Goal: Task Accomplishment & Management: Complete application form

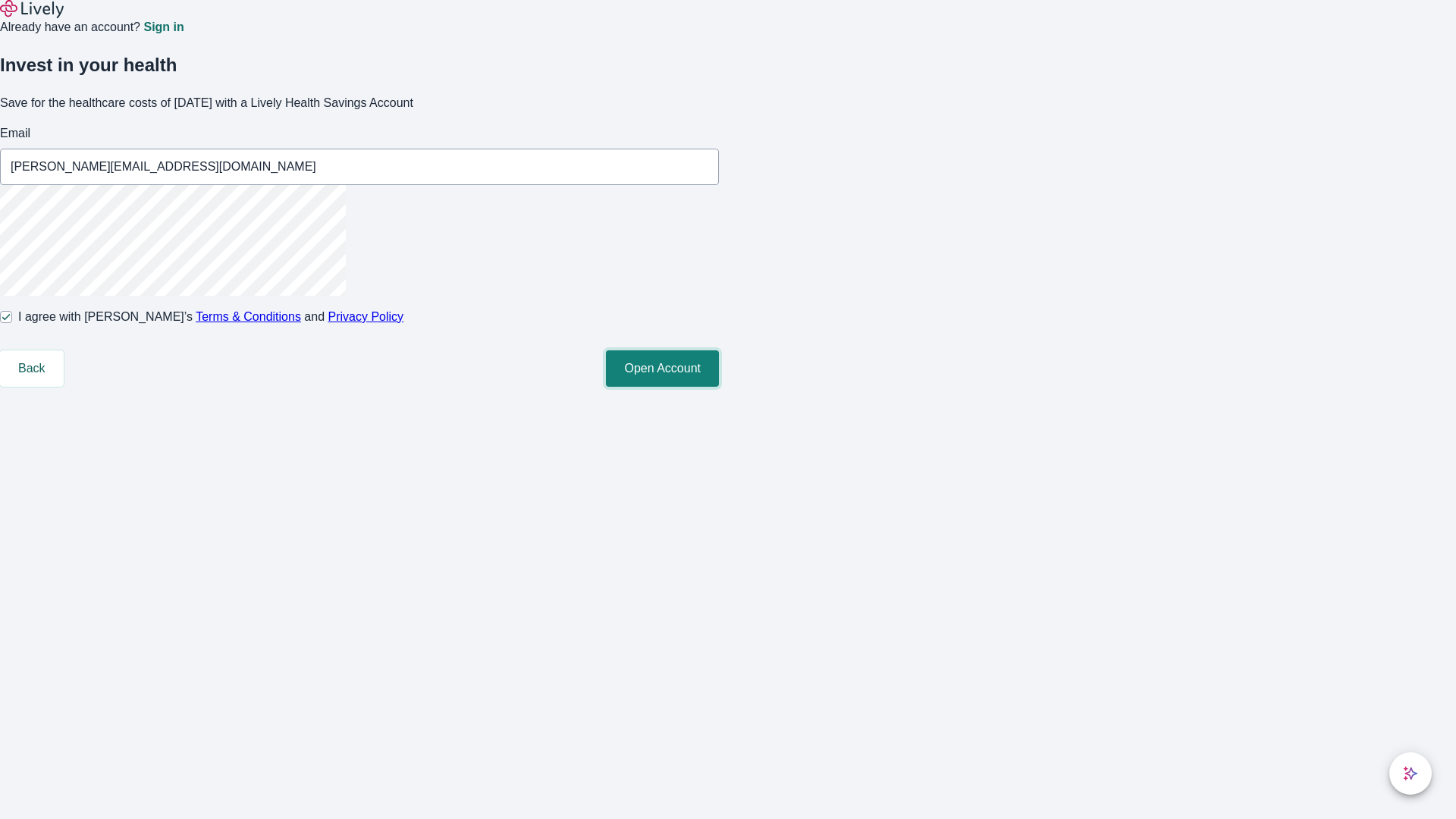
click at [719, 387] on button "Open Account" at bounding box center [662, 369] width 113 height 36
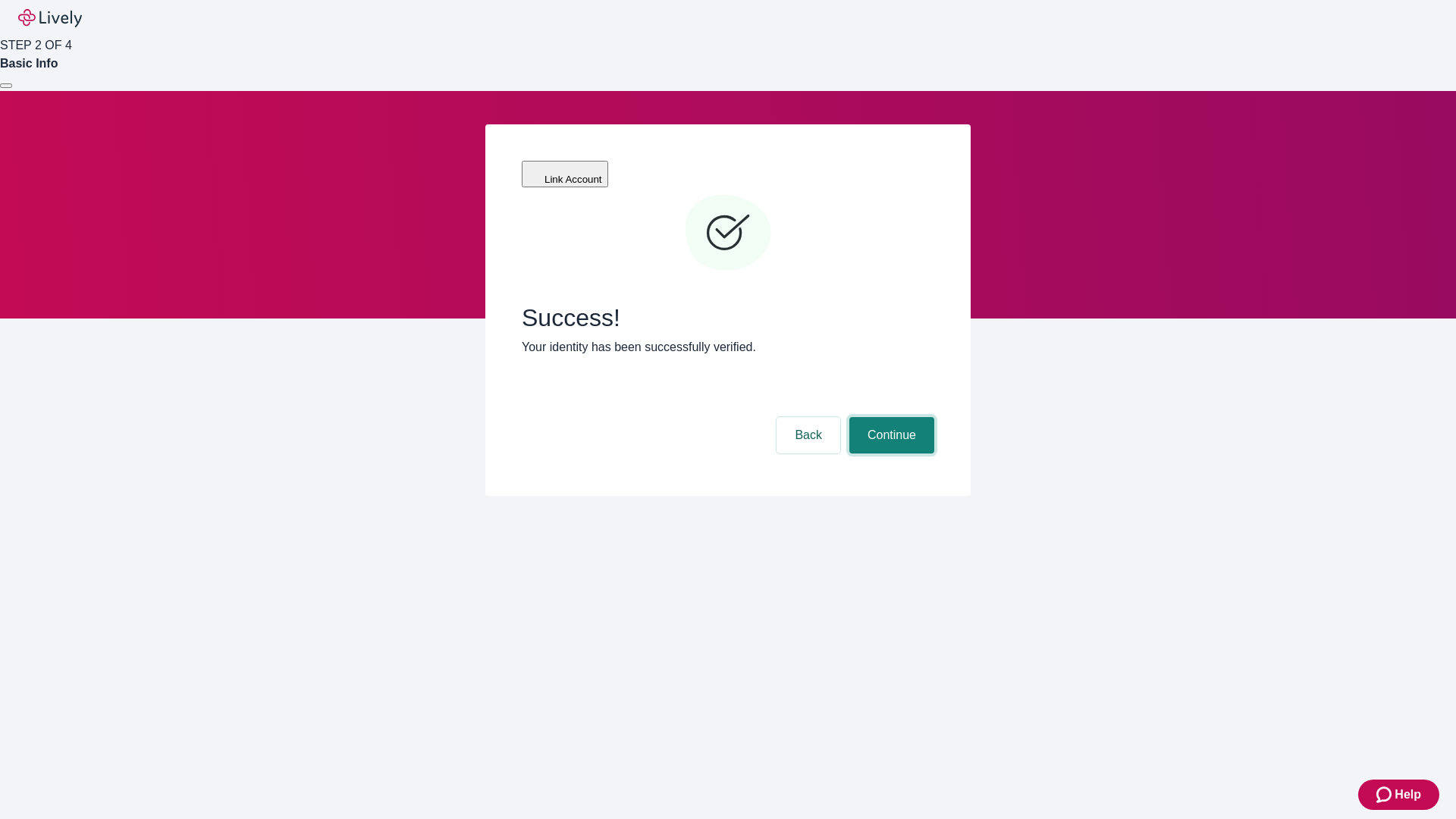
click at [890, 417] on button "Continue" at bounding box center [892, 435] width 85 height 36
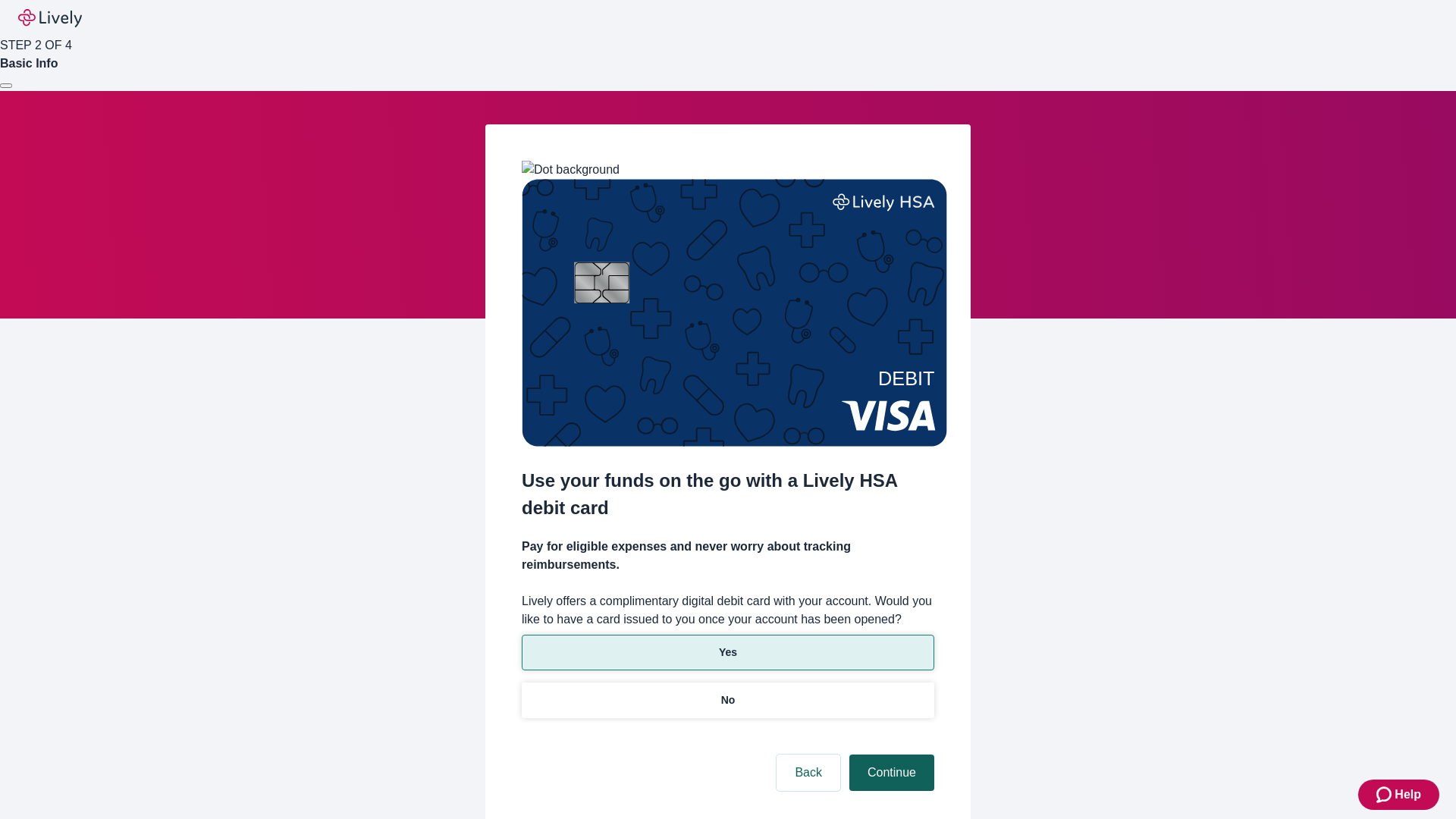
click at [727, 692] on p "No" at bounding box center [728, 700] width 15 height 16
click at [890, 754] on button "Continue" at bounding box center [892, 772] width 85 height 36
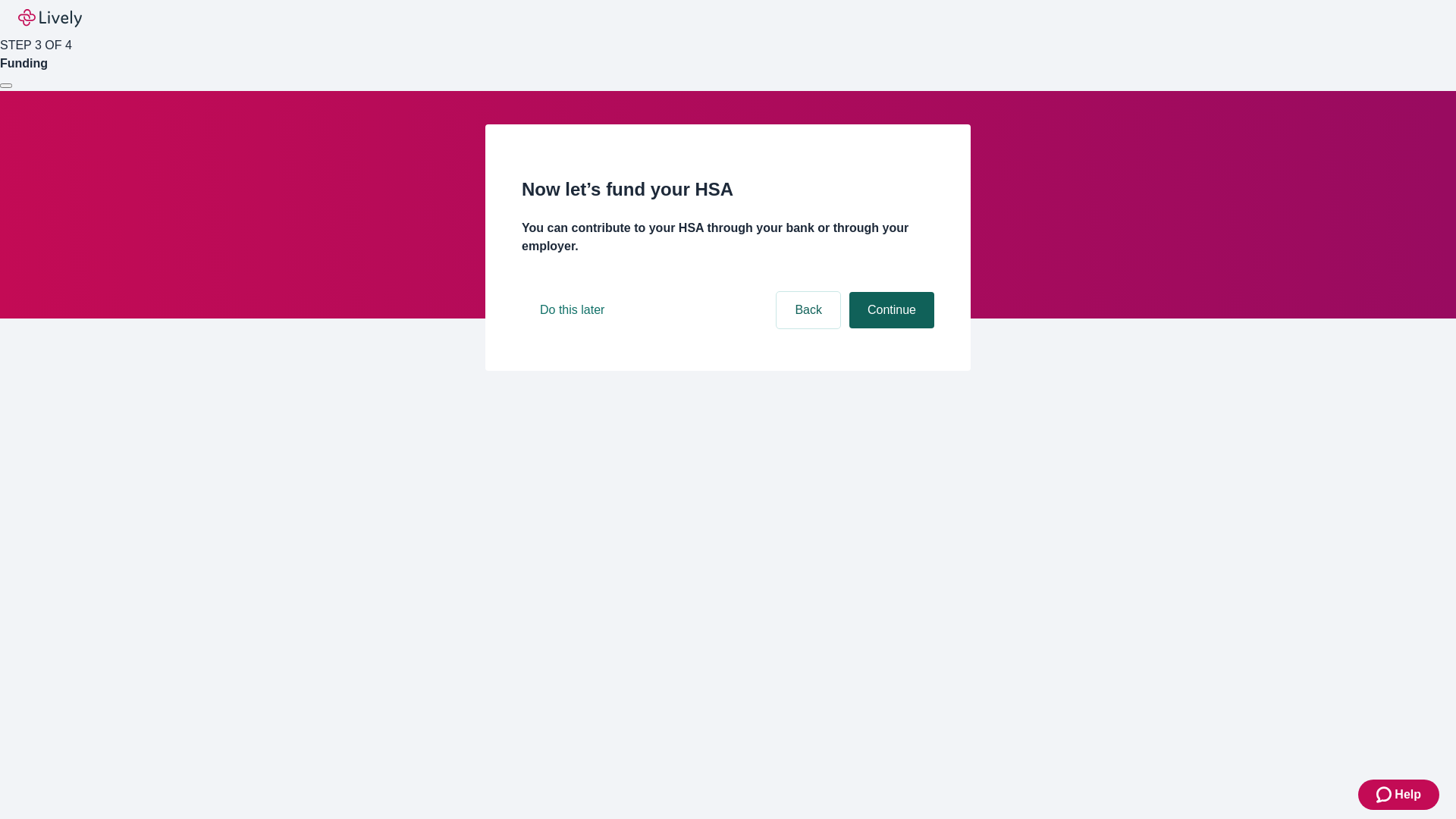
click at [890, 328] on button "Continue" at bounding box center [892, 310] width 85 height 36
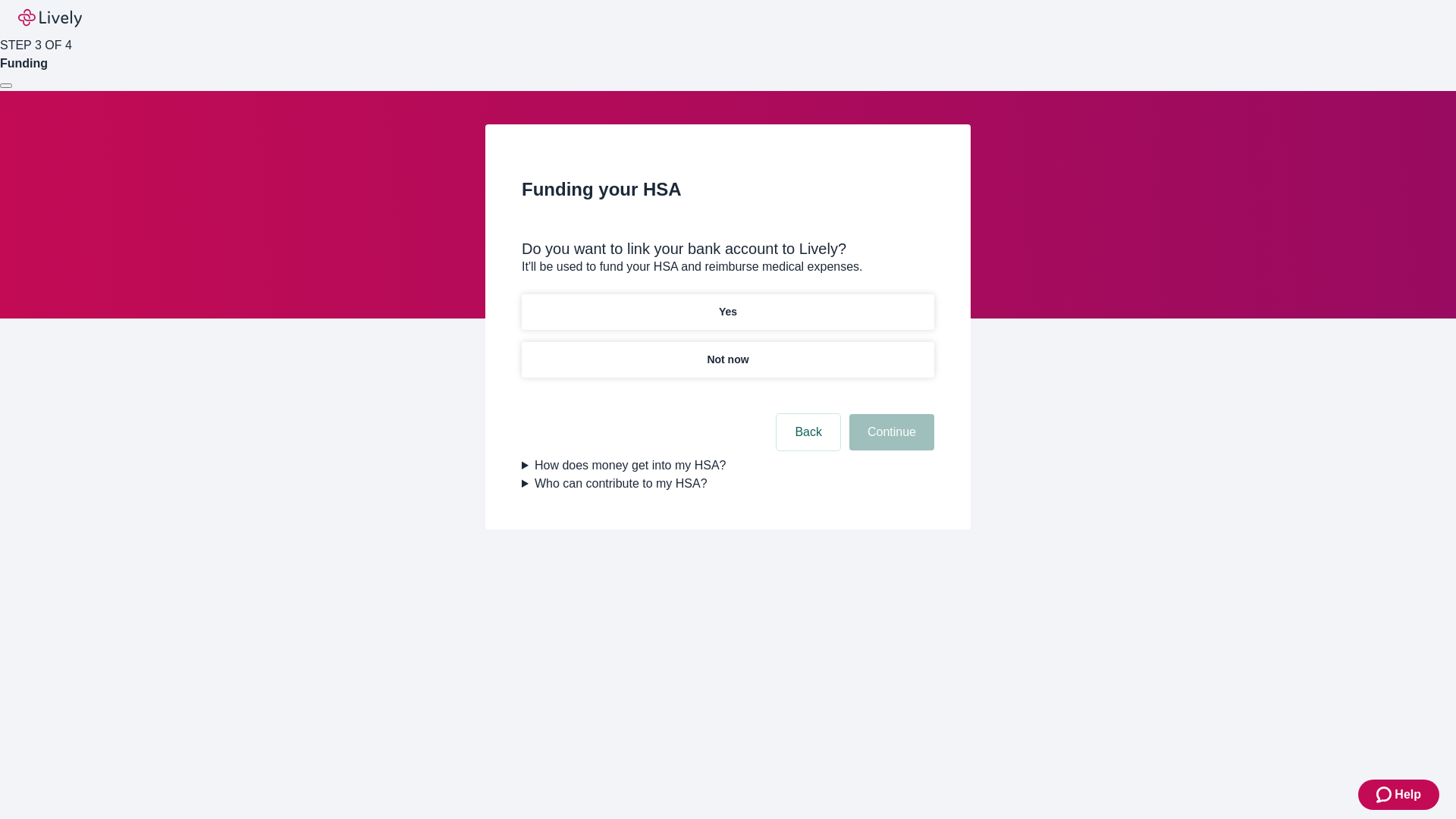
click at [727, 304] on p "Yes" at bounding box center [728, 312] width 18 height 16
click at [890, 414] on button "Continue" at bounding box center [892, 432] width 85 height 36
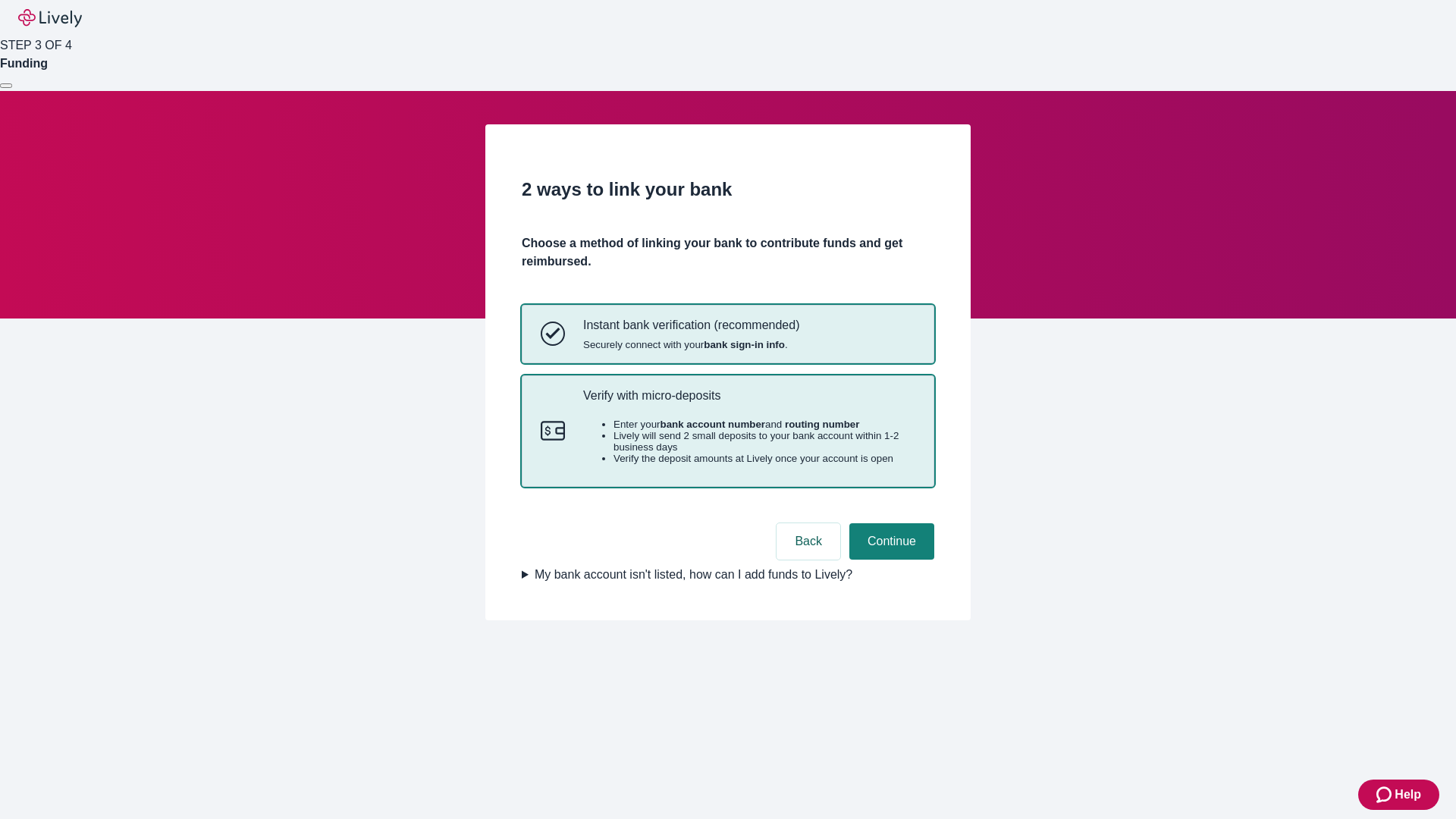
click at [749, 402] on p "Verify with micro-deposits" at bounding box center [750, 395] width 333 height 15
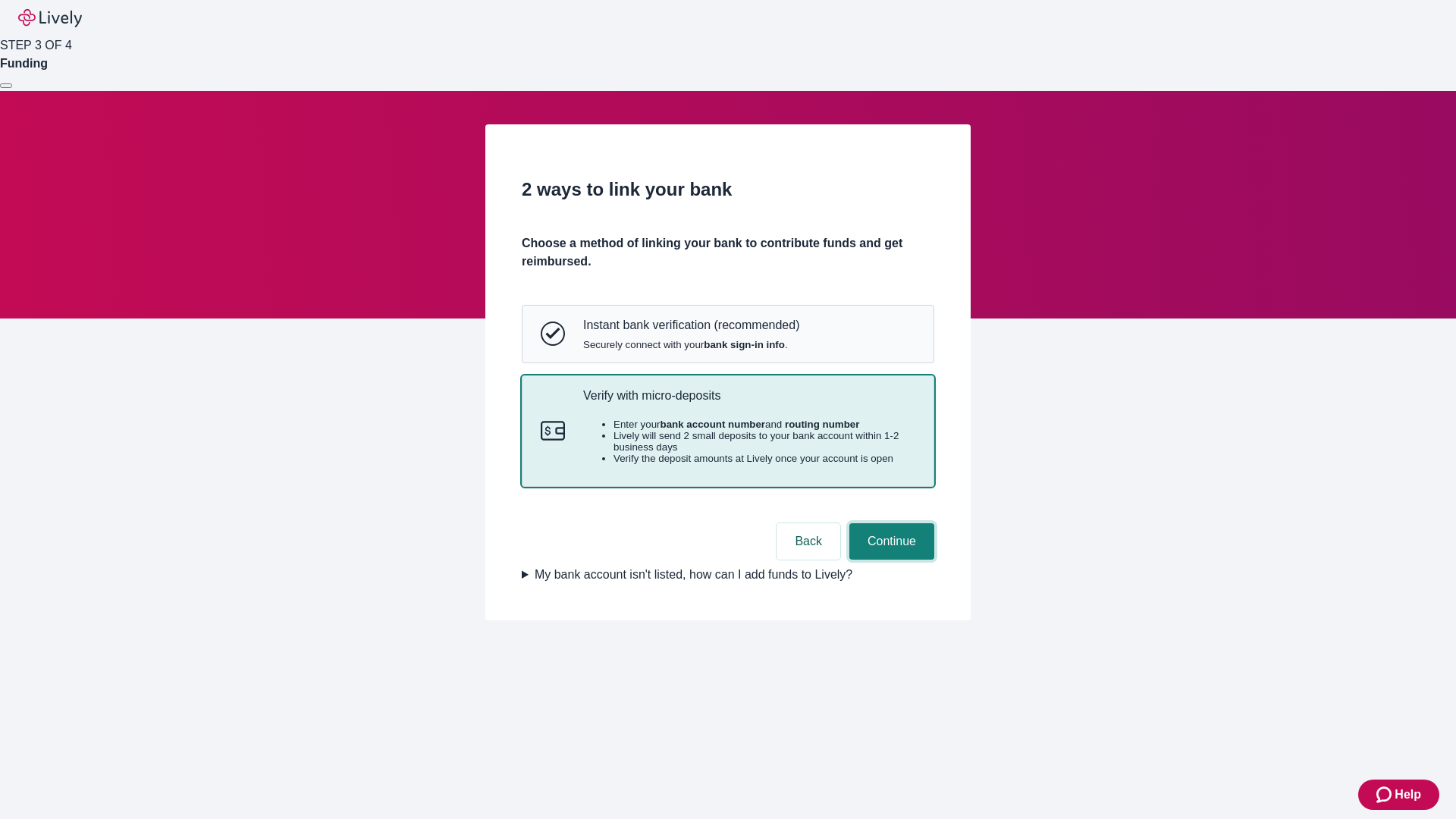
click at [890, 560] on button "Continue" at bounding box center [892, 541] width 85 height 36
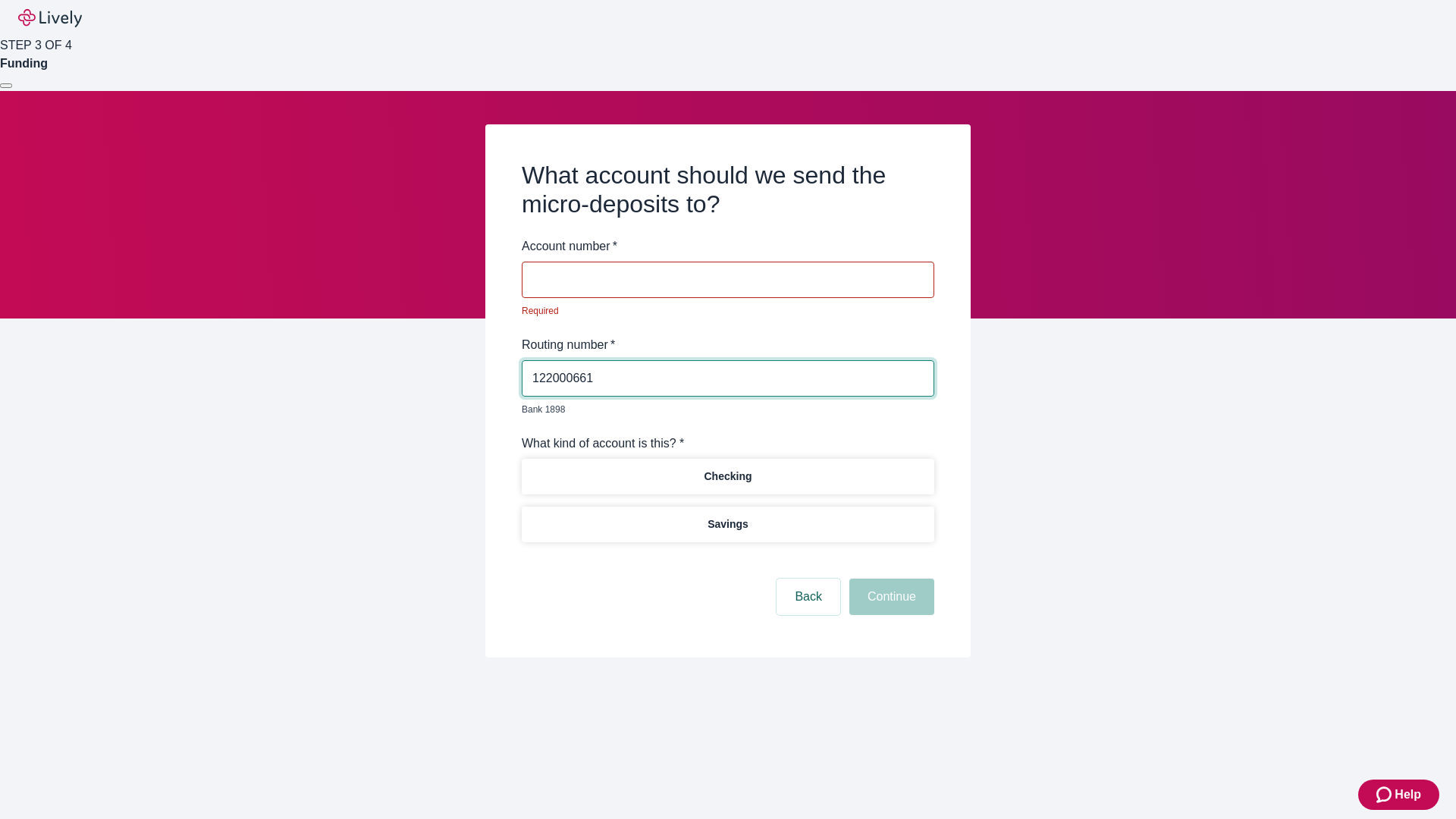
type input "122000661"
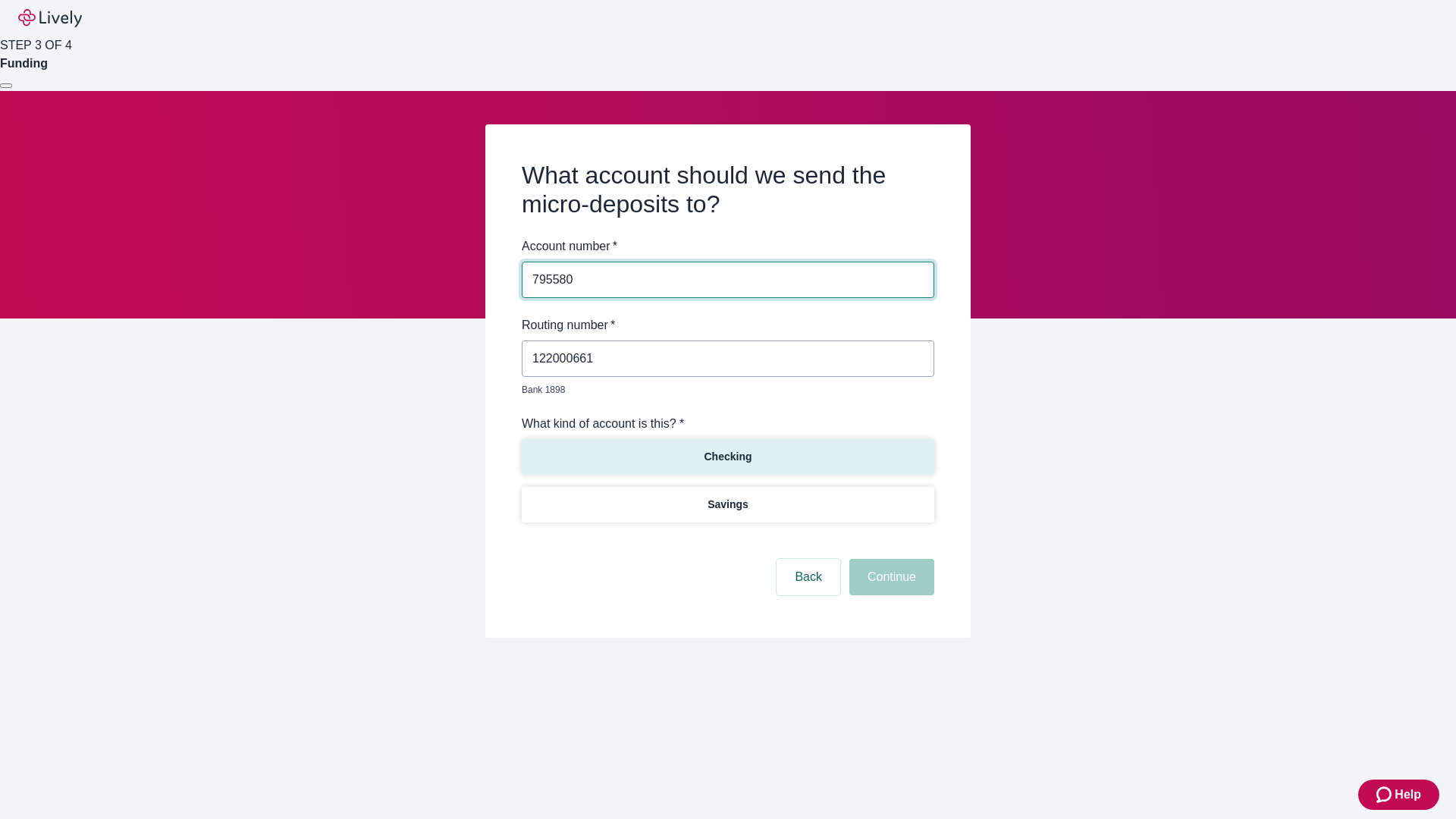
type input "795580"
click at [727, 449] on p "Checking" at bounding box center [727, 456] width 47 height 16
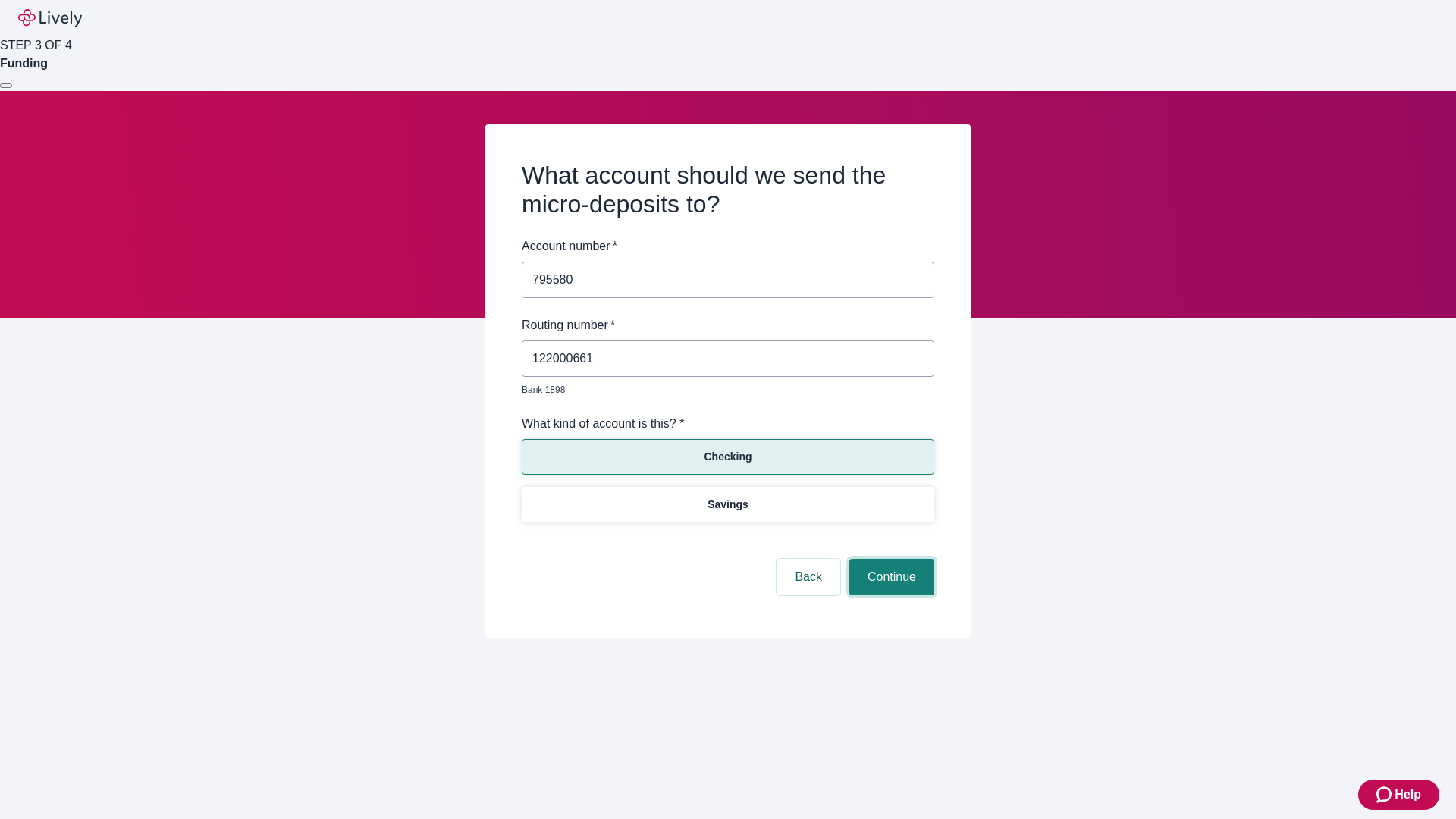
click at [890, 560] on button "Continue" at bounding box center [892, 577] width 85 height 36
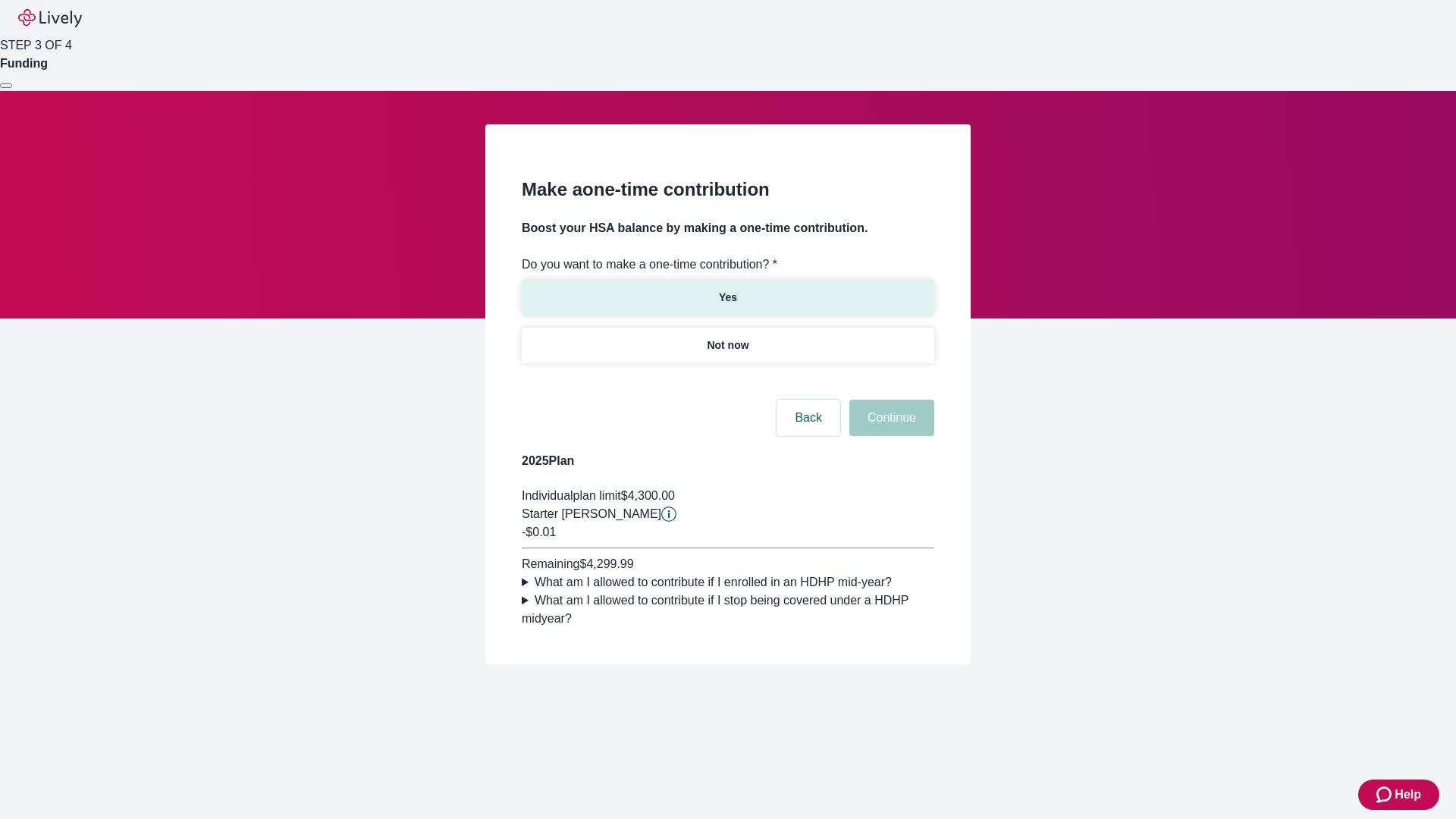
click at [727, 289] on p "Yes" at bounding box center [728, 297] width 18 height 16
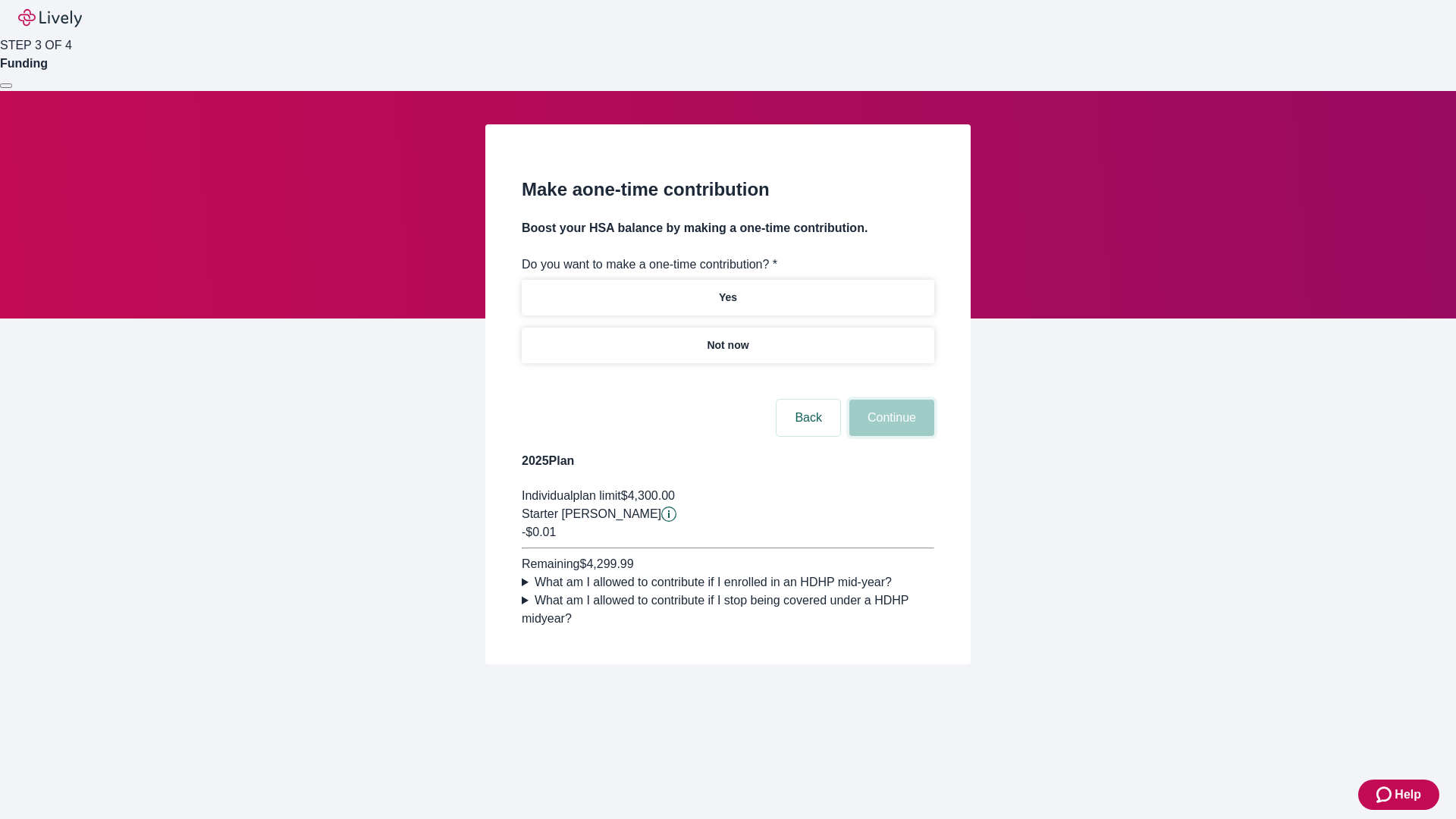
click at [890, 436] on button "Continue" at bounding box center [892, 418] width 85 height 36
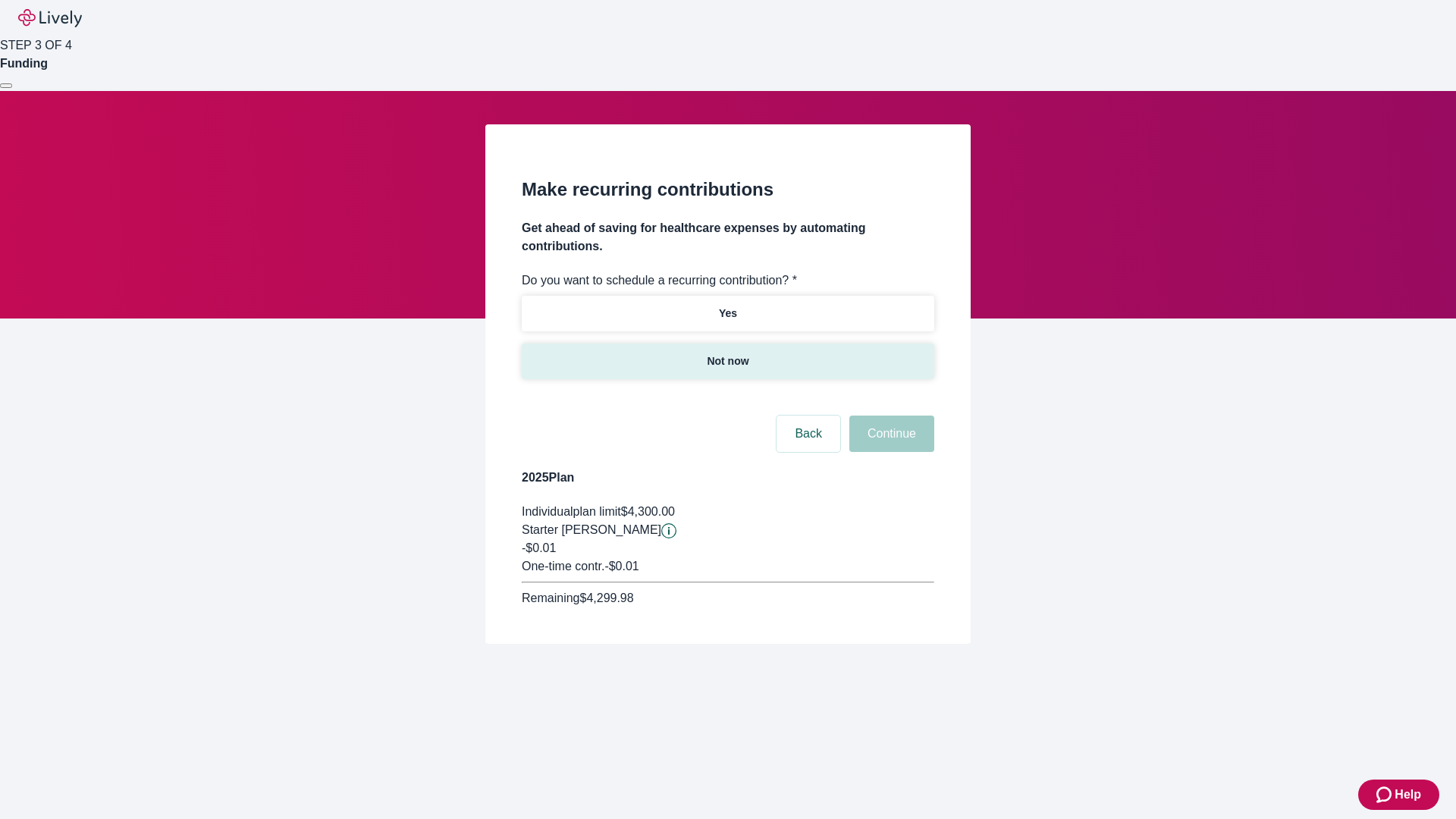
click at [727, 353] on p "Not now" at bounding box center [728, 361] width 41 height 16
click at [890, 415] on button "Continue" at bounding box center [892, 433] width 85 height 36
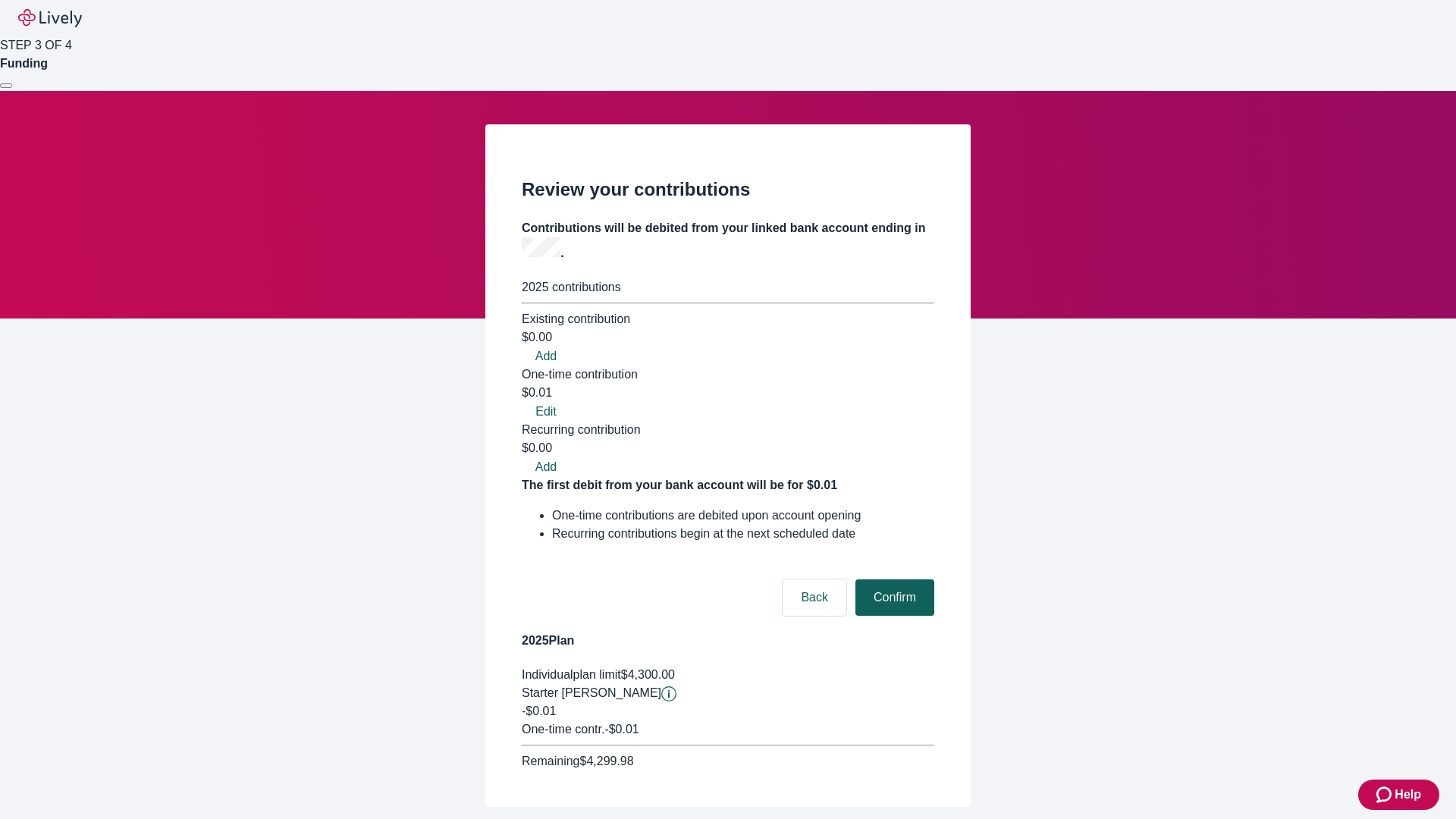
click at [893, 580] on button "Confirm" at bounding box center [895, 598] width 79 height 36
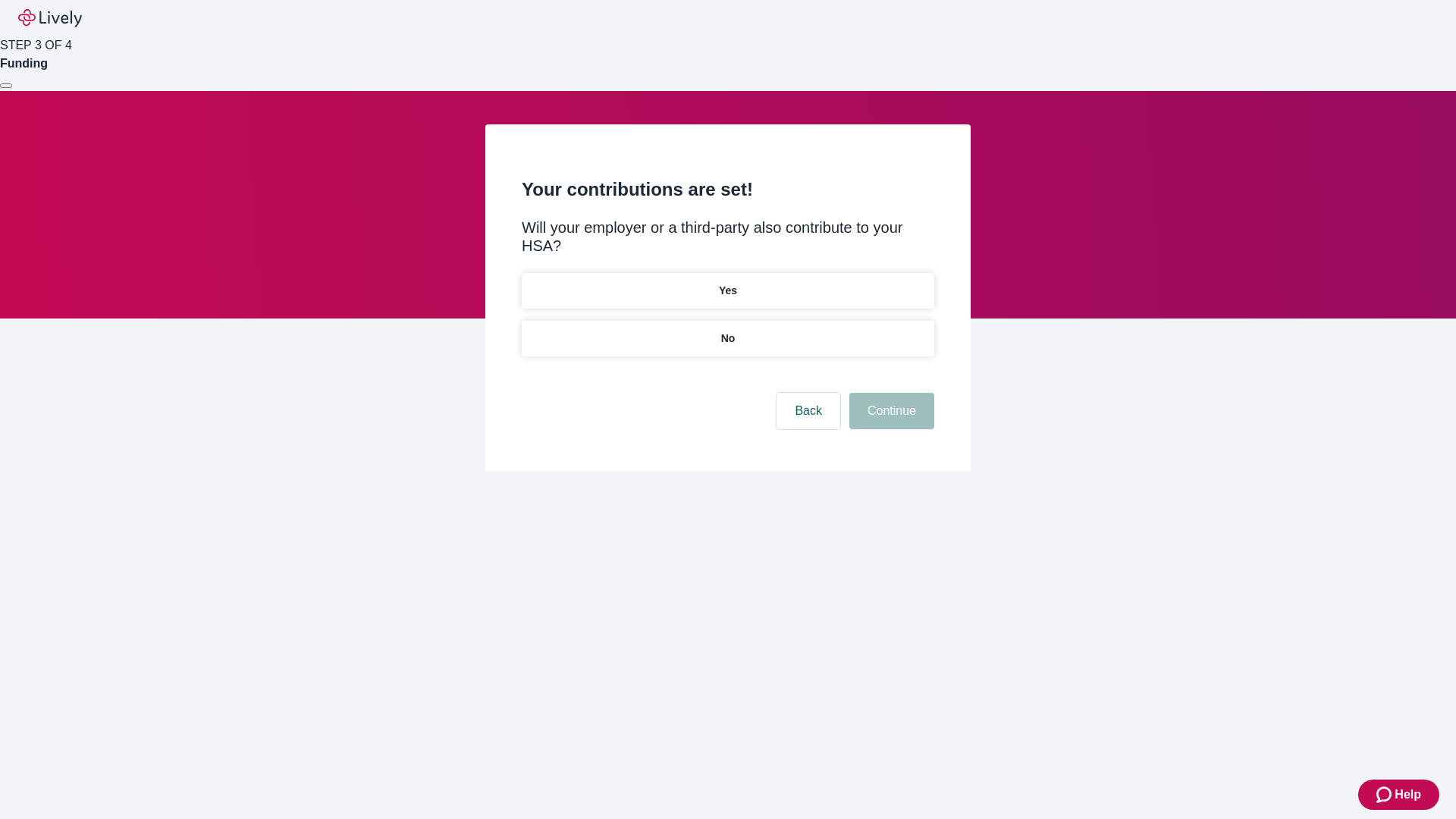
click at [727, 331] on p "No" at bounding box center [728, 338] width 15 height 16
click at [890, 393] on button "Continue" at bounding box center [892, 411] width 85 height 36
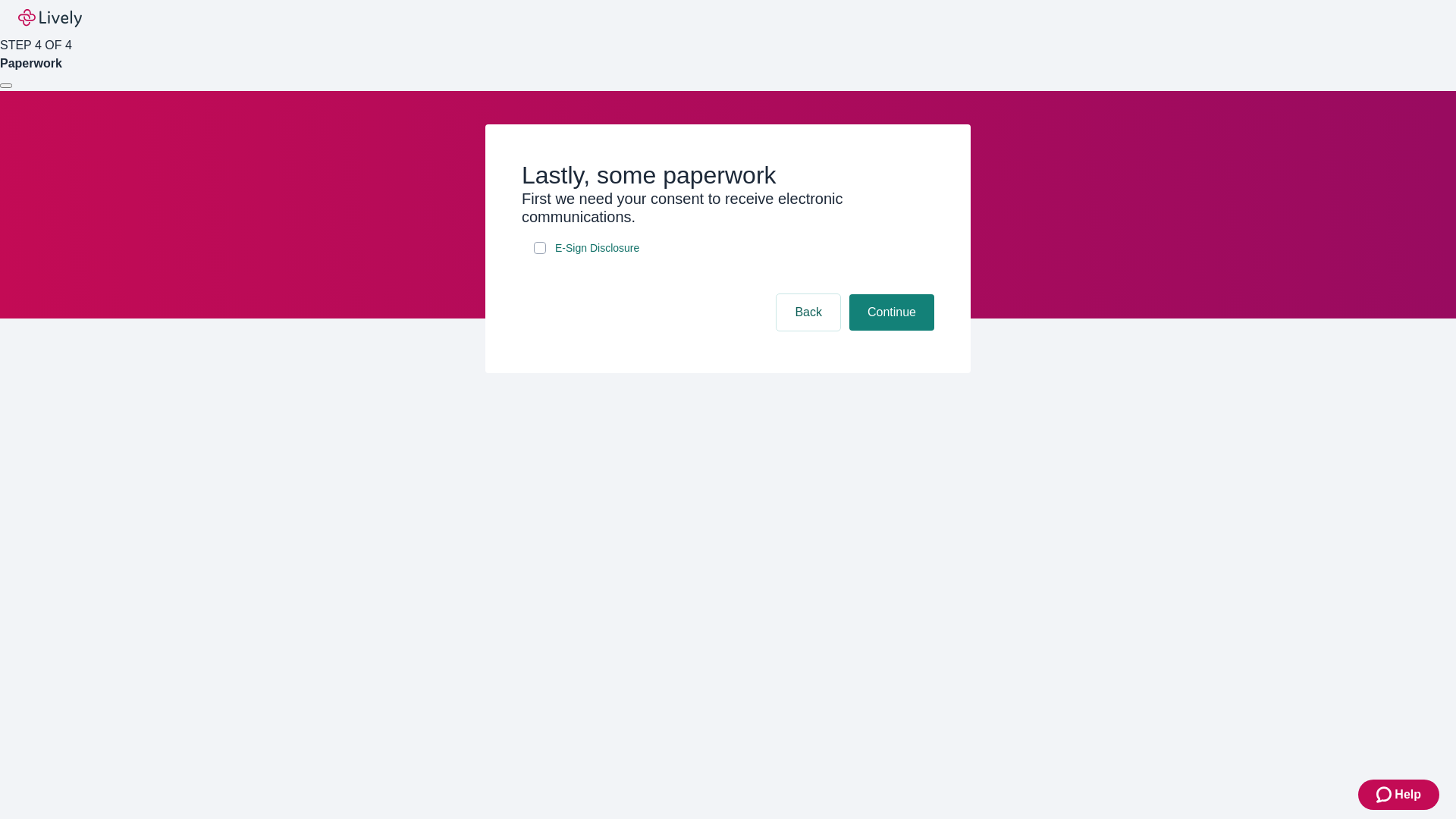
click at [540, 254] on input "E-Sign Disclosure" at bounding box center [540, 248] width 12 height 12
checkbox input "true"
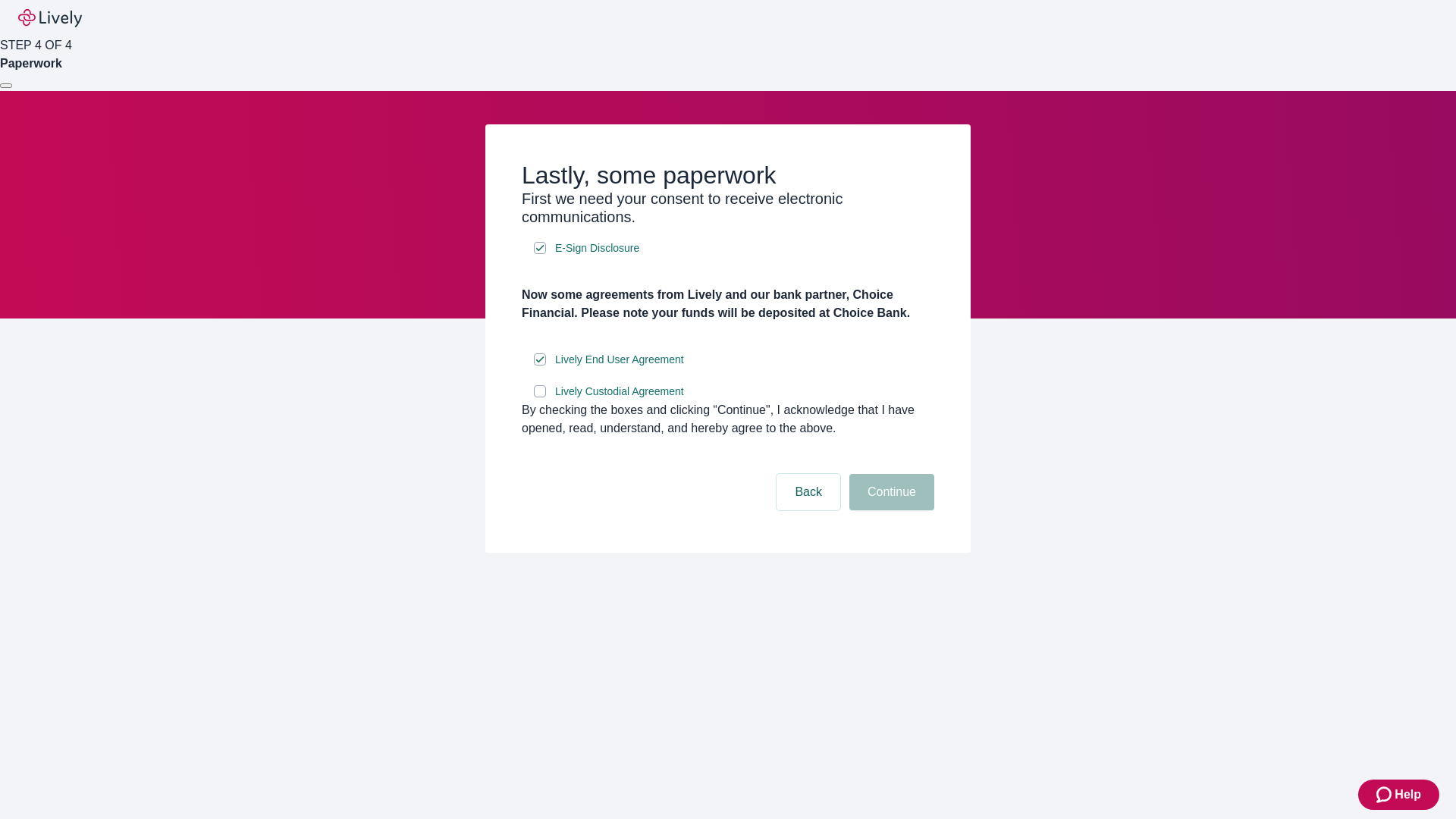
click at [540, 397] on input "Lively Custodial Agreement" at bounding box center [540, 391] width 12 height 12
checkbox input "true"
click at [890, 510] on button "Continue" at bounding box center [892, 492] width 85 height 36
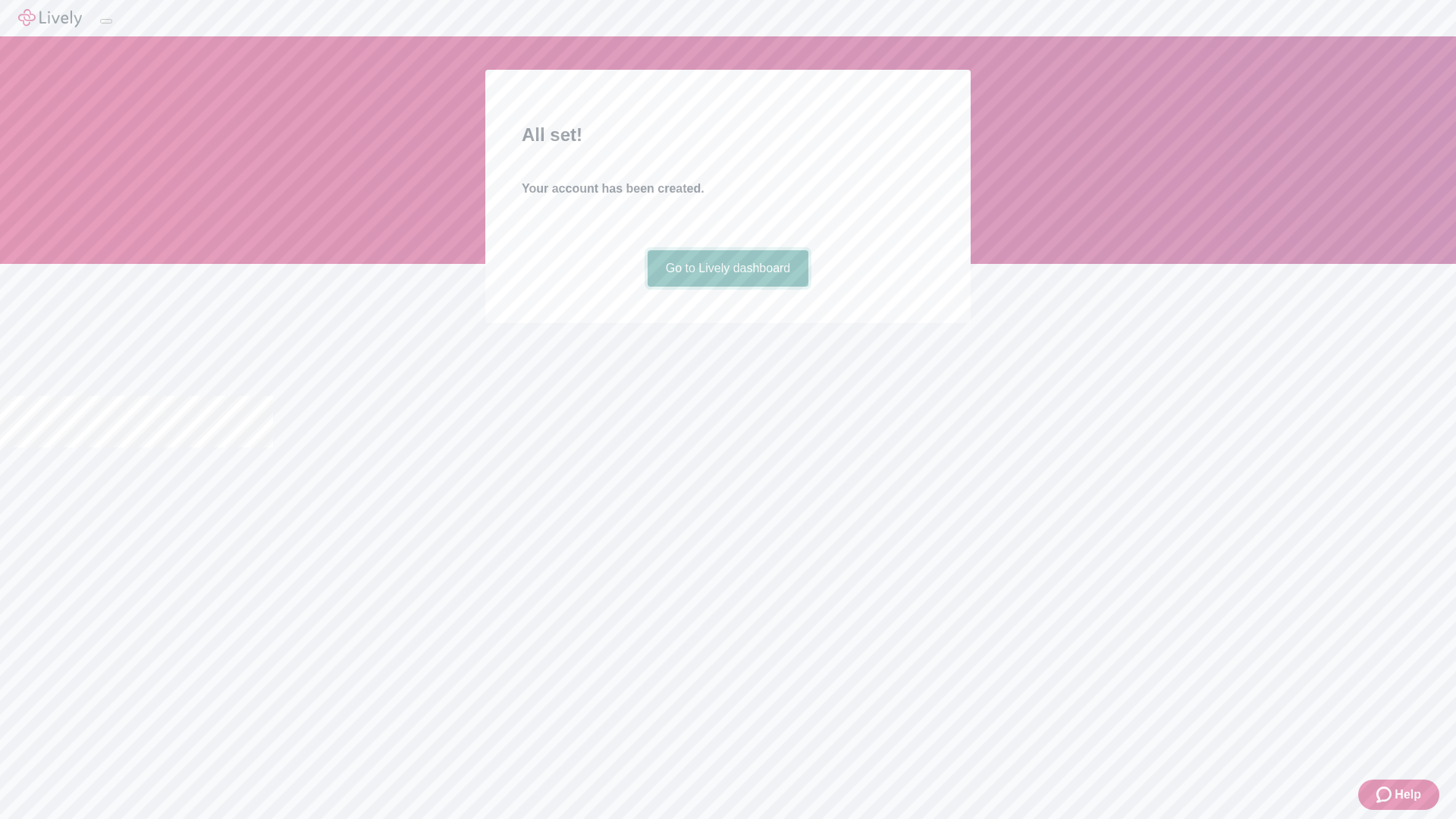
click at [727, 287] on link "Go to Lively dashboard" at bounding box center [729, 269] width 162 height 36
